Goal: Communication & Community: Answer question/provide support

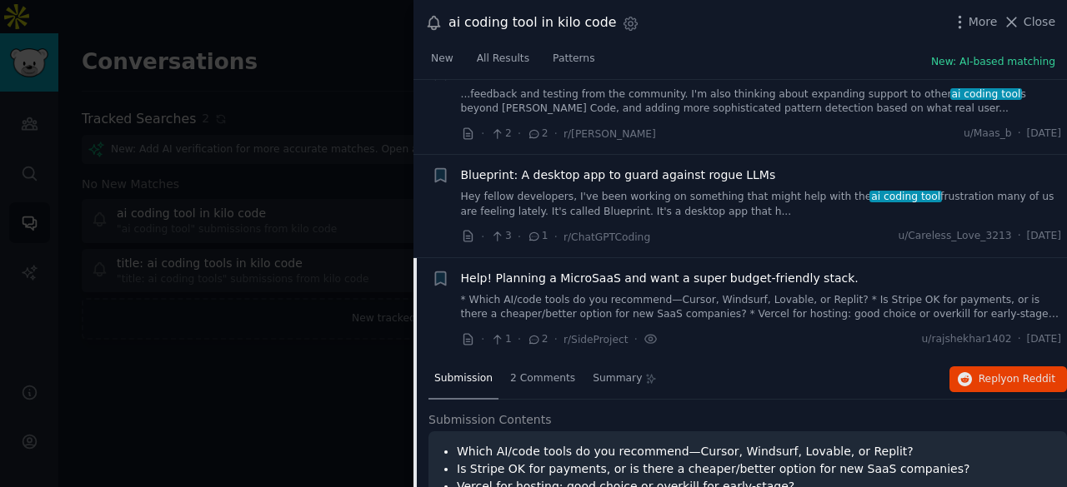
scroll to position [2722, 0]
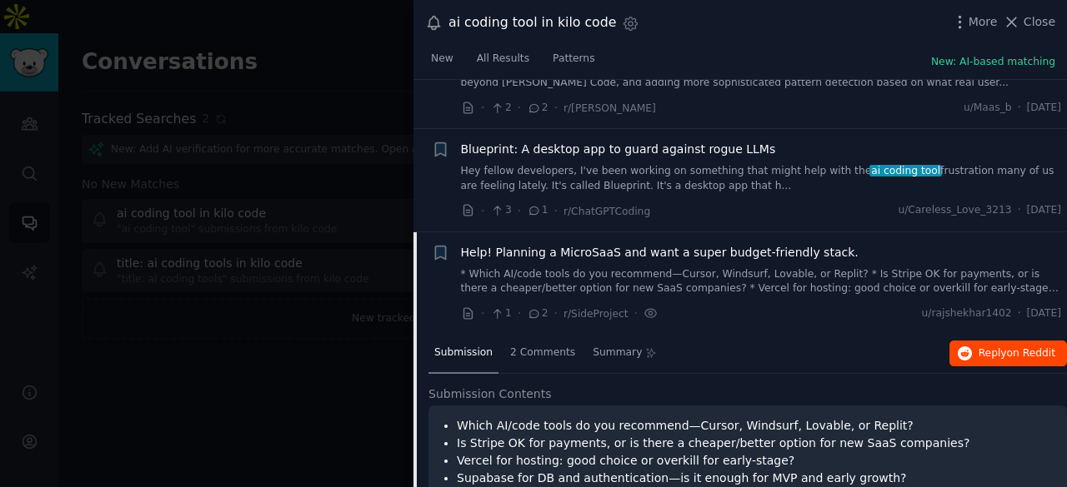
click at [1000, 347] on span "Reply on Reddit" at bounding box center [1016, 354] width 77 height 15
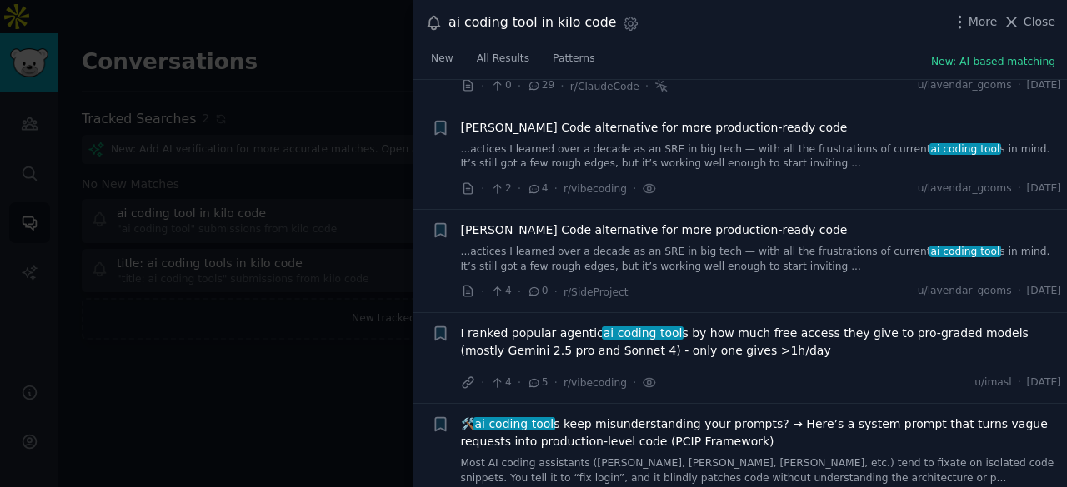
scroll to position [3305, 0]
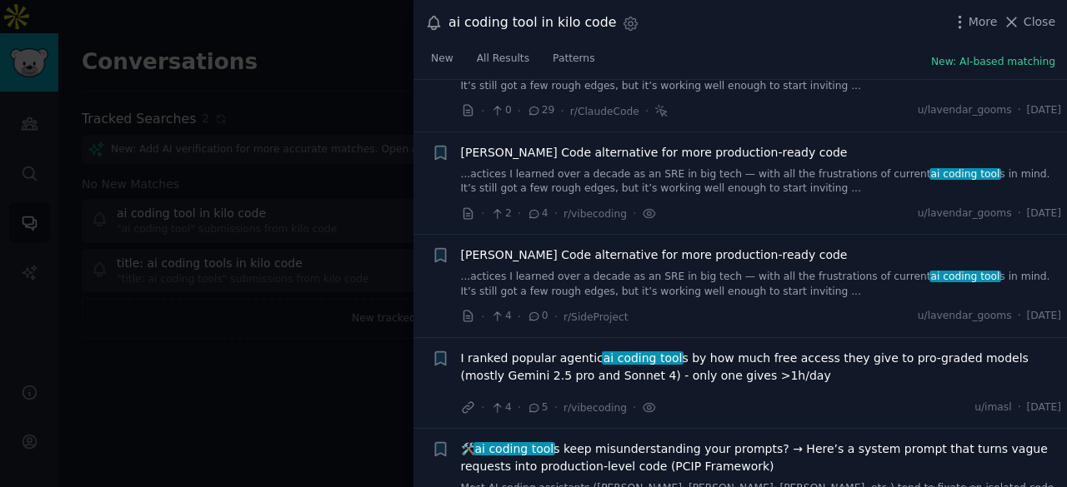
click at [730, 270] on link "...actices I learned over a decade as an SRE in big tech — with all the frustra…" at bounding box center [761, 284] width 601 height 29
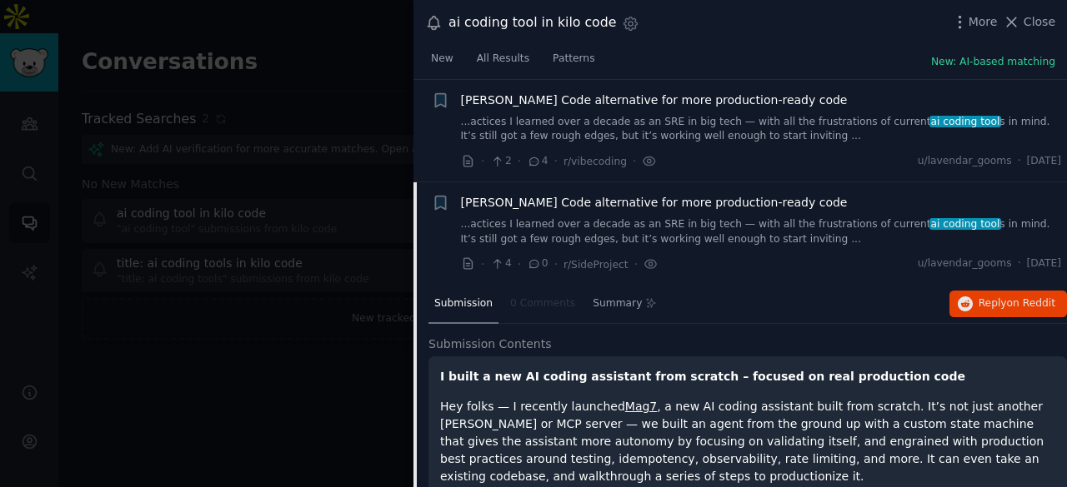
scroll to position [3114, 0]
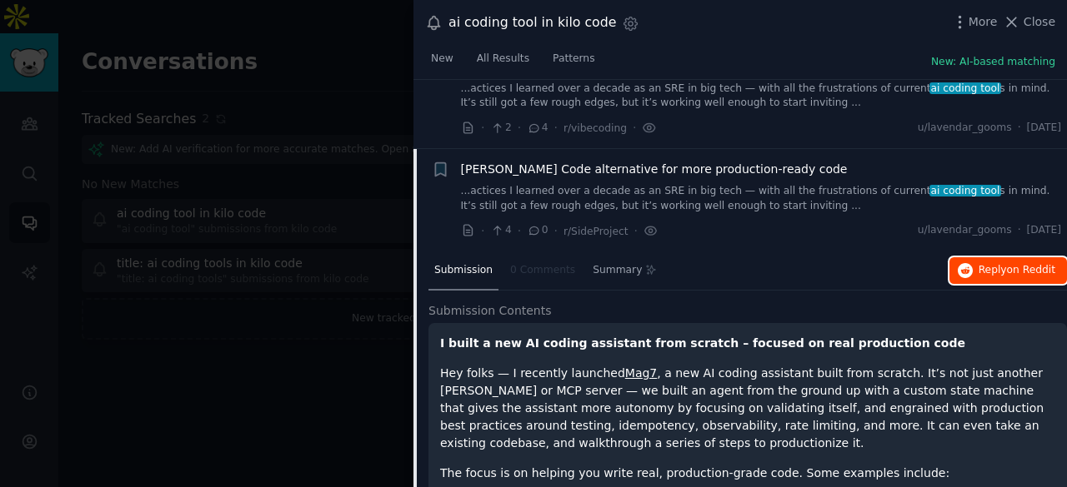
click at [995, 263] on span "Reply on Reddit" at bounding box center [1016, 270] width 77 height 15
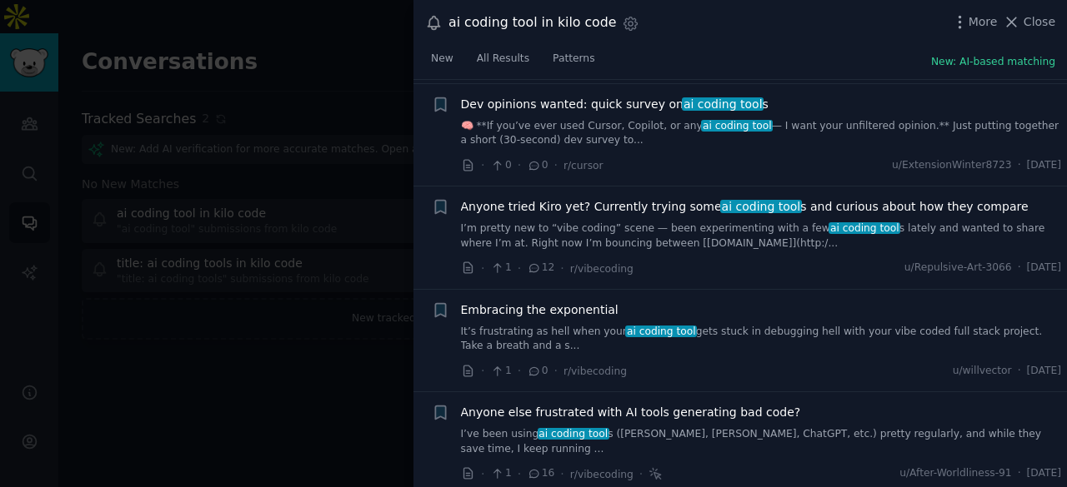
scroll to position [4030, 0]
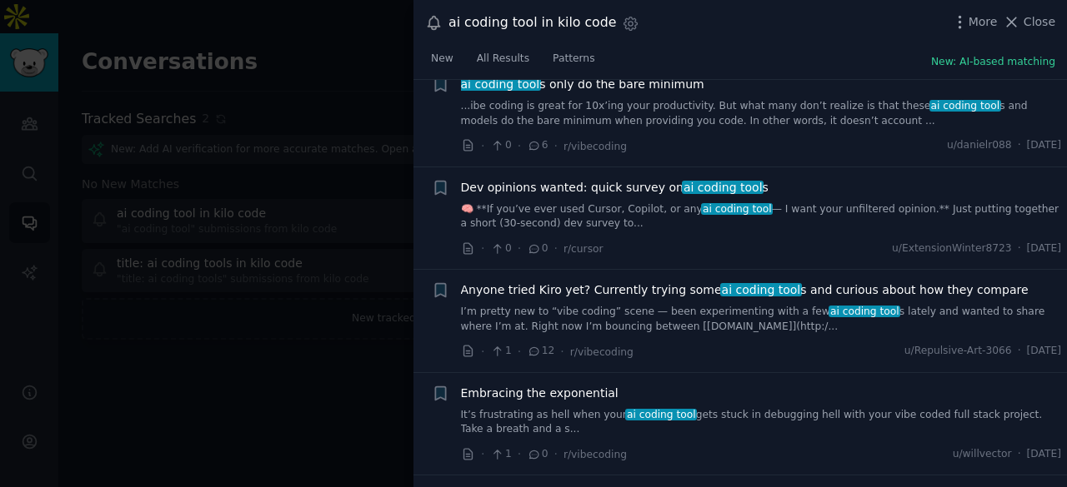
click at [670, 305] on link "I’m pretty new to “vibe coding” scene — been experimenting with a few ai coding…" at bounding box center [761, 319] width 601 height 29
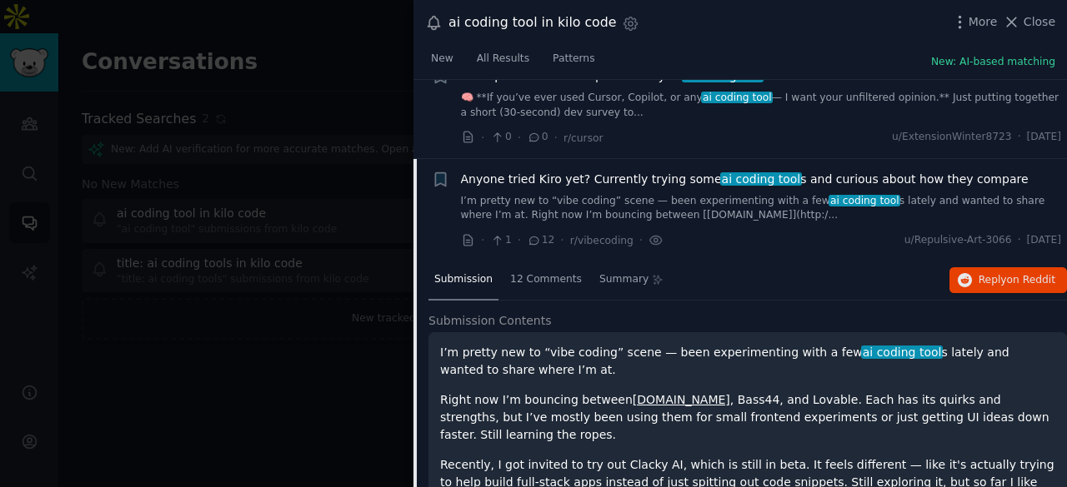
scroll to position [3633, 0]
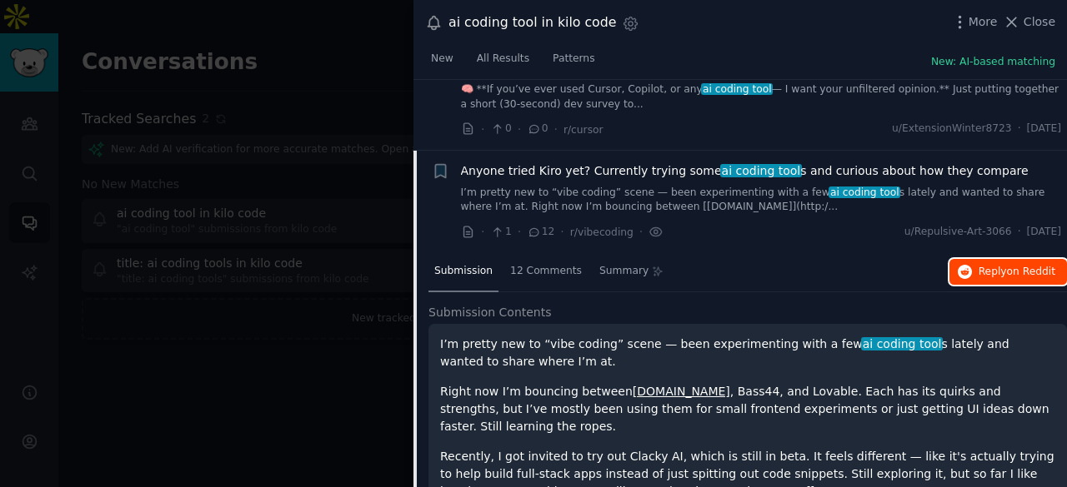
click at [979, 265] on span "Reply on Reddit" at bounding box center [1016, 272] width 77 height 15
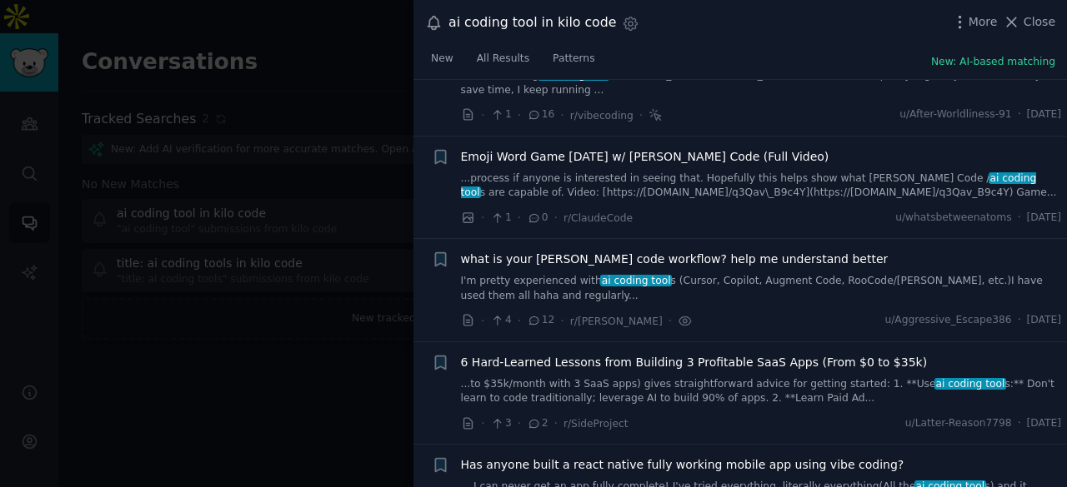
scroll to position [4383, 0]
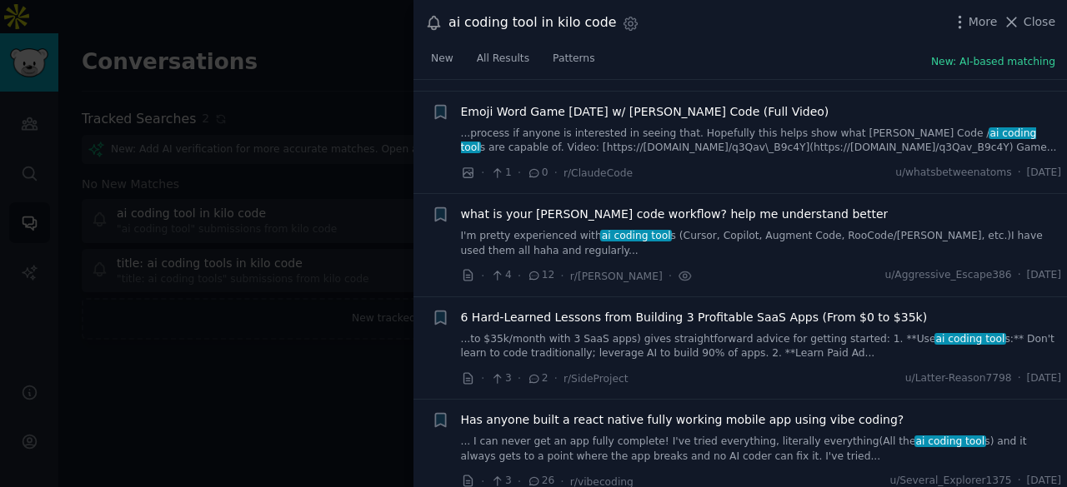
click at [789, 332] on link "...to $35k/month with 3 SaaS apps) gives straightforward advice for getting sta…" at bounding box center [761, 346] width 601 height 29
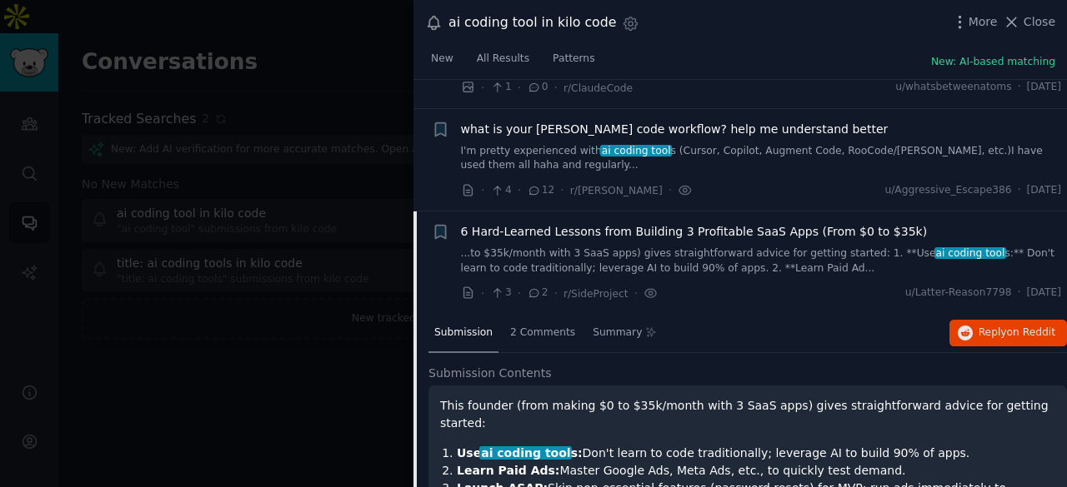
scroll to position [4131, 0]
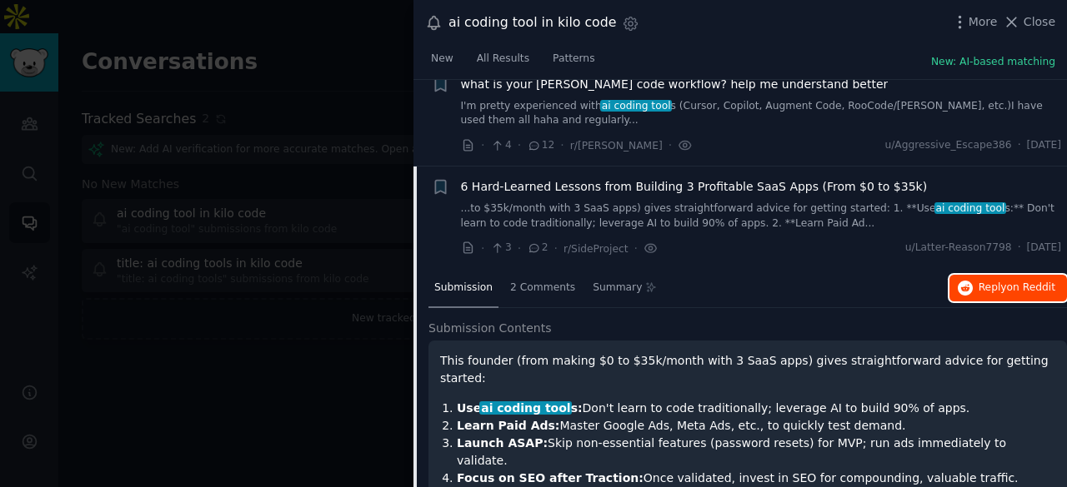
click at [980, 281] on span "Reply on Reddit" at bounding box center [1016, 288] width 77 height 15
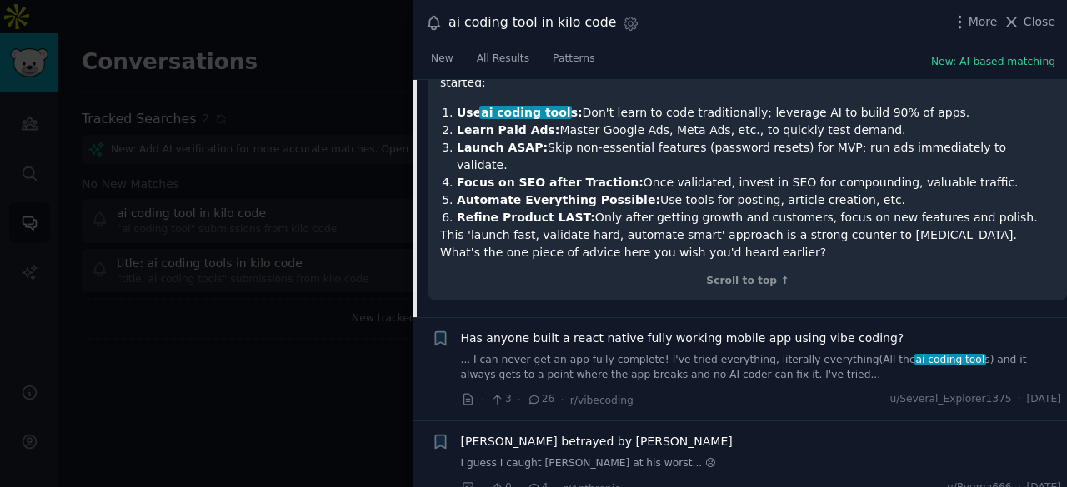
scroll to position [4464, 0]
